Goal: Task Accomplishment & Management: Use online tool/utility

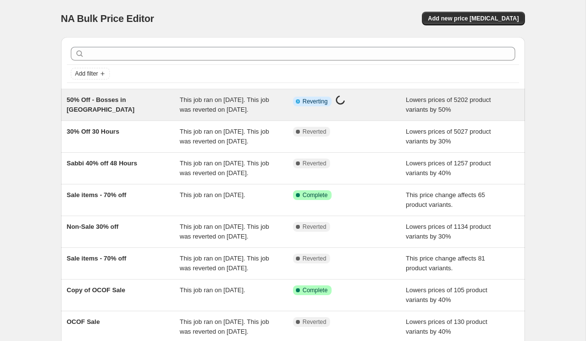
click at [297, 121] on div "50% Off - Bosses in [GEOGRAPHIC_DATA] This job ran on [DATE]. This job was reve…" at bounding box center [293, 104] width 464 height 31
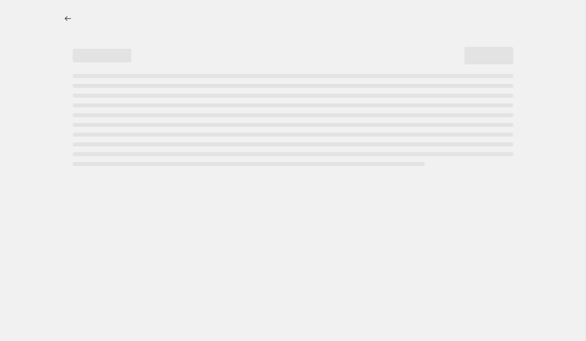
select select "percentage"
select select "not_equal"
